Goal: Navigation & Orientation: Find specific page/section

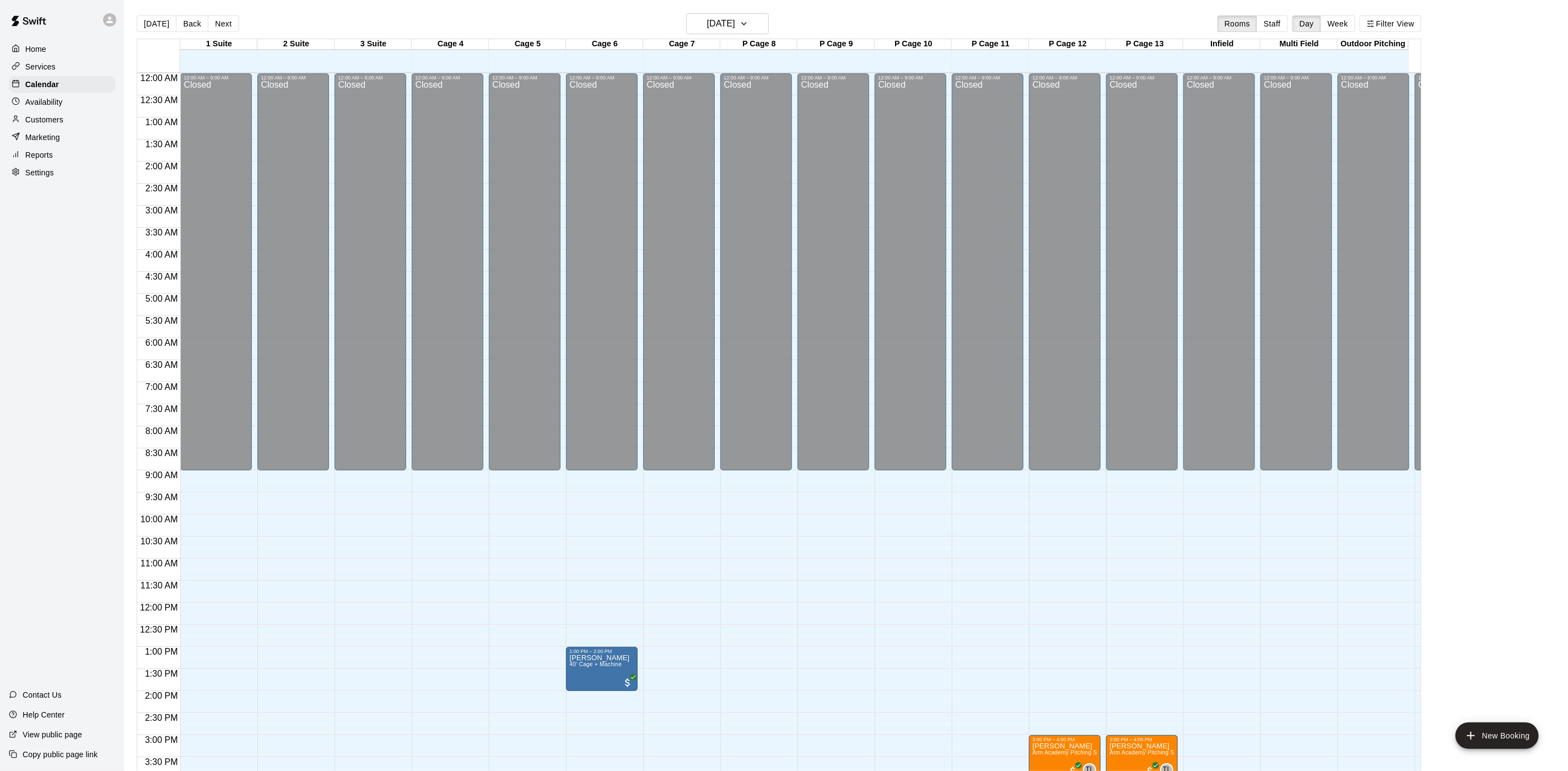
scroll to position [316, 0]
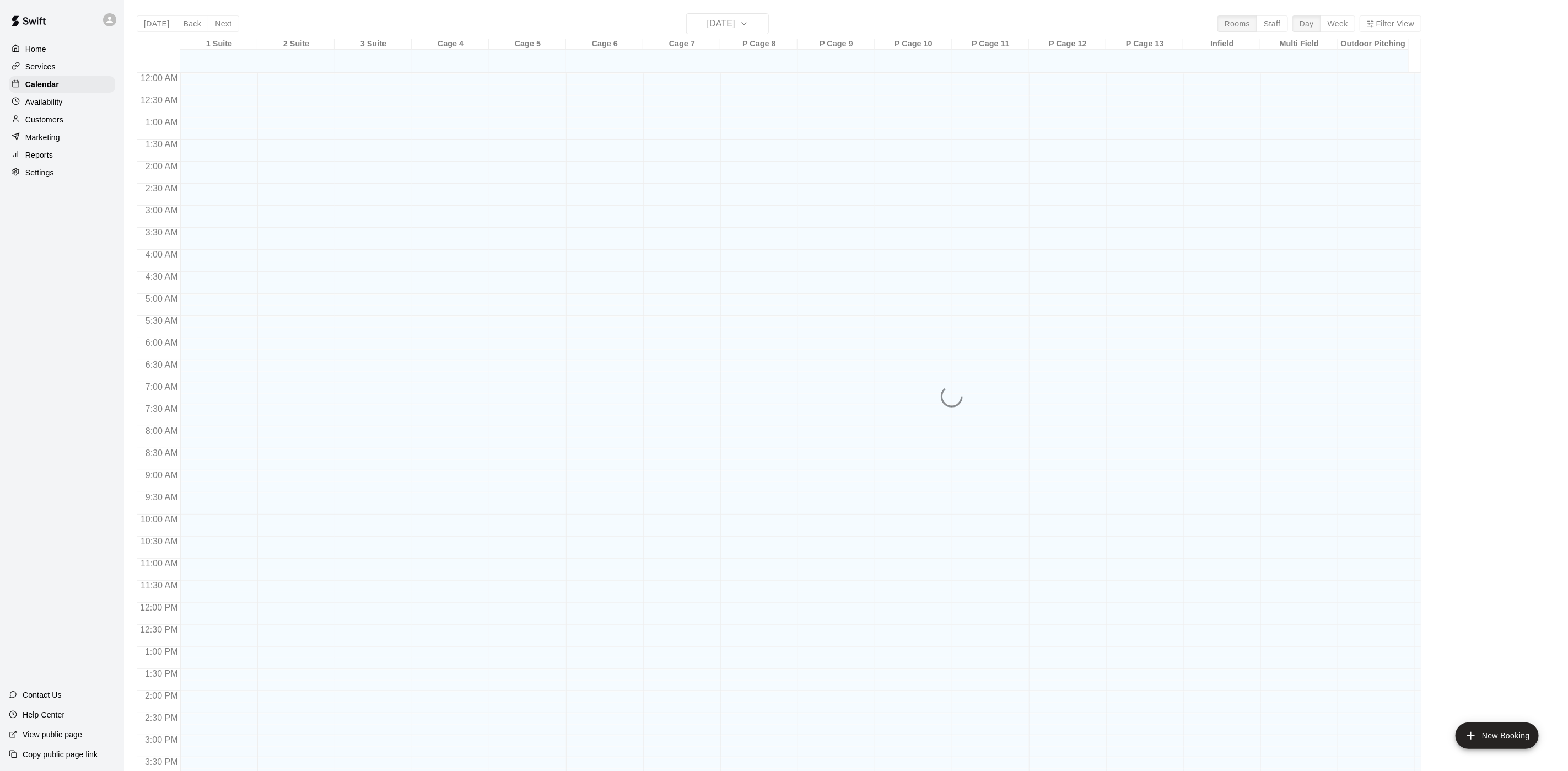
scroll to position [316, 0]
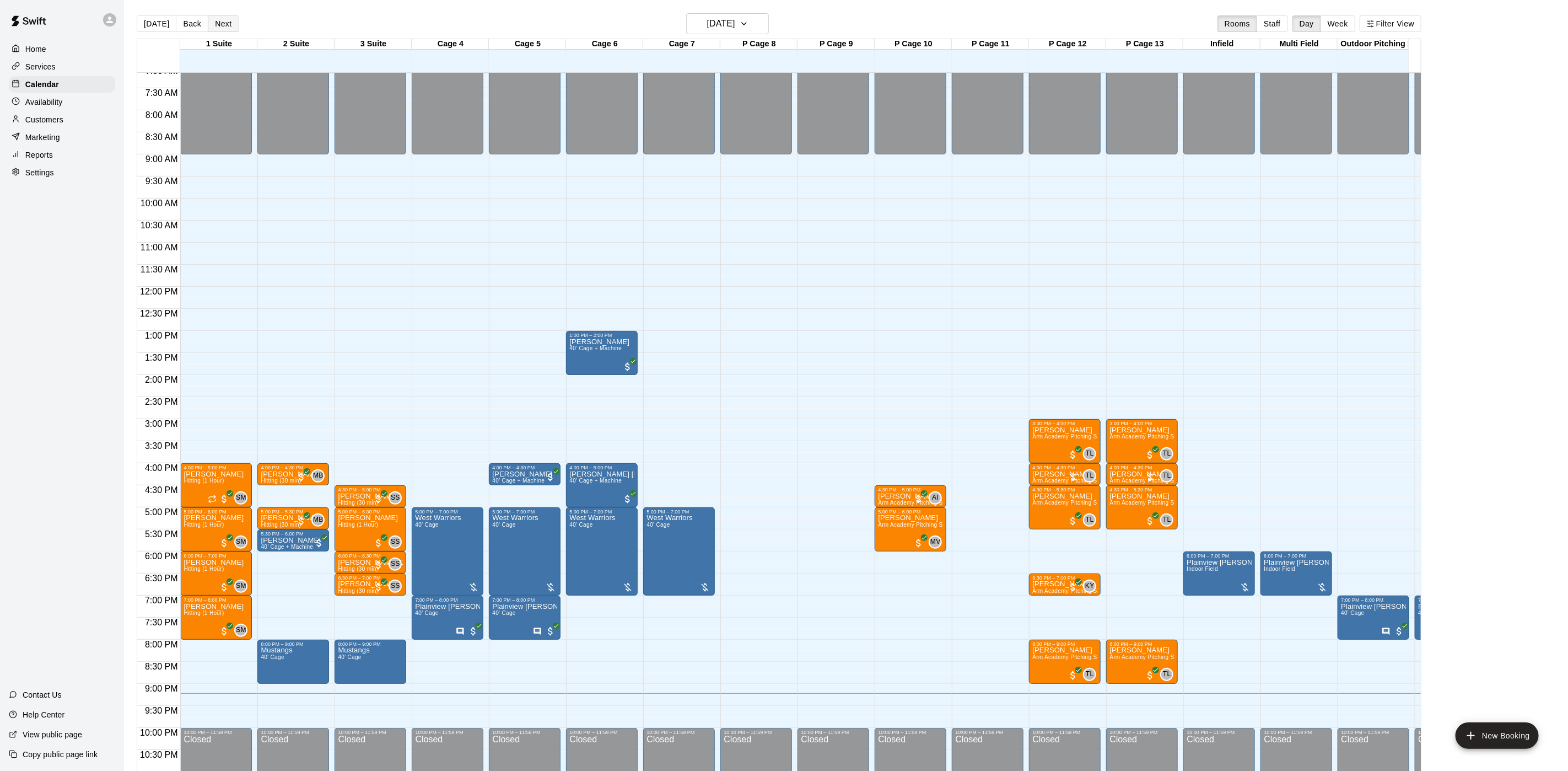
click at [210, 22] on button "Next" at bounding box center [223, 23] width 31 height 16
